Goal: Information Seeking & Learning: Learn about a topic

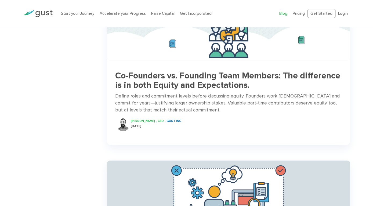
scroll to position [445, 0]
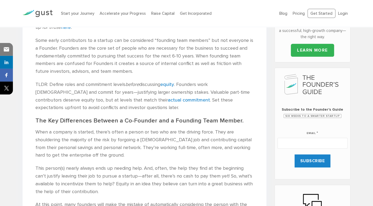
scroll to position [224, 0]
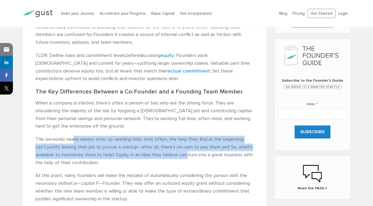
drag, startPoint x: 74, startPoint y: 137, endPoint x: 184, endPoint y: 157, distance: 111.7
click at [187, 156] on p "This person(s) nearly always ends up needing help. And, often, the help they fi…" at bounding box center [144, 151] width 218 height 31
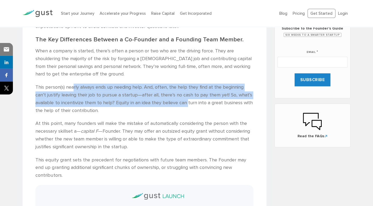
scroll to position [298, 0]
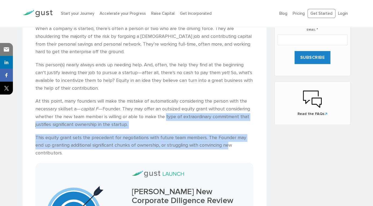
drag, startPoint x: 165, startPoint y: 115, endPoint x: 219, endPoint y: 144, distance: 60.9
click at [219, 144] on div "Some early contributors to a startup can be considered “founding team members” …" at bounding box center [144, 149] width 218 height 433
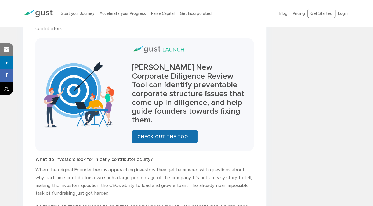
scroll to position [447, 0]
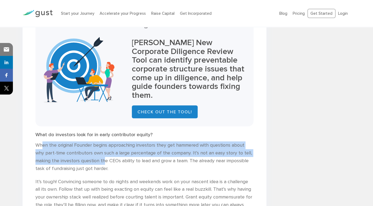
drag, startPoint x: 43, startPoint y: 126, endPoint x: 104, endPoint y: 143, distance: 62.9
click at [104, 143] on p "When the original Founder begins approaching investors they get hammered with q…" at bounding box center [144, 156] width 218 height 31
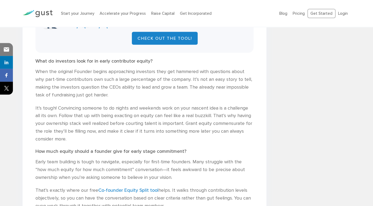
scroll to position [519, 0]
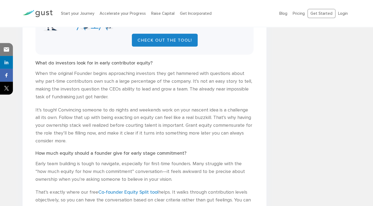
drag, startPoint x: 120, startPoint y: 116, endPoint x: 120, endPoint y: 113, distance: 3.2
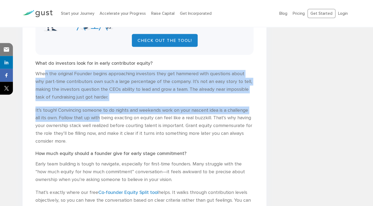
drag, startPoint x: 66, startPoint y: 66, endPoint x: 98, endPoint y: 105, distance: 49.9
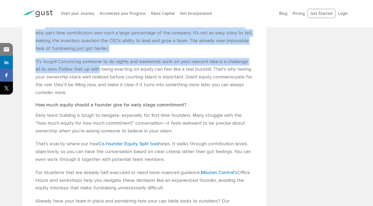
scroll to position [594, 0]
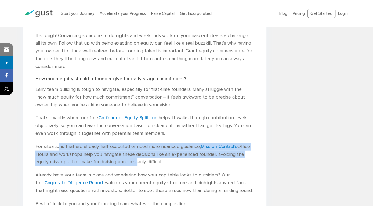
drag, startPoint x: 62, startPoint y: 130, endPoint x: 134, endPoint y: 145, distance: 73.6
click at [134, 145] on p "For situations that are already half-executed or need more nuanced guidance, Mi…" at bounding box center [144, 154] width 218 height 23
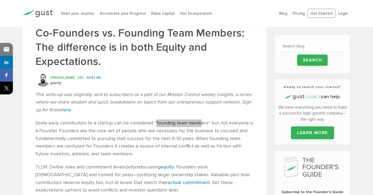
scroll to position [146, 0]
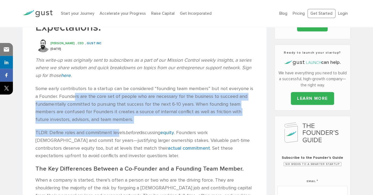
drag, startPoint x: 75, startPoint y: 97, endPoint x: 119, endPoint y: 136, distance: 58.8
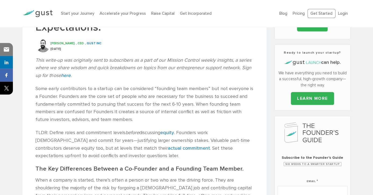
click at [142, 138] on p "TLDR: Define roles and commitment levels before discussing equity . Founders wo…" at bounding box center [144, 144] width 218 height 31
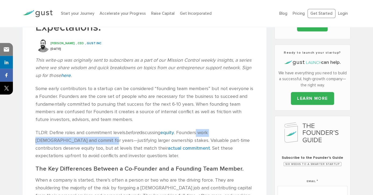
drag, startPoint x: 200, startPoint y: 133, endPoint x: 76, endPoint y: 144, distance: 124.6
click at [76, 144] on p "TLDR: Define roles and commitment levels before discussing equity . Founders wo…" at bounding box center [144, 144] width 218 height 31
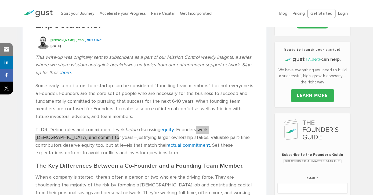
scroll to position [295, 0]
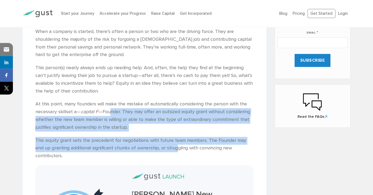
drag, startPoint x: 167, startPoint y: 145, endPoint x: 110, endPoint y: 112, distance: 66.5
click at [110, 112] on div "Some early contributors to a startup can be considered “founding team members” …" at bounding box center [144, 152] width 218 height 433
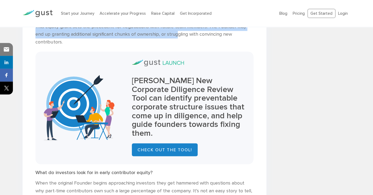
scroll to position [444, 0]
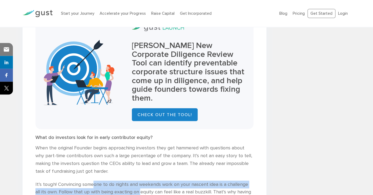
drag, startPoint x: 93, startPoint y: 168, endPoint x: 140, endPoint y: 178, distance: 48.1
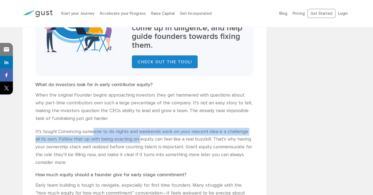
scroll to position [594, 0]
